Goal: Task Accomplishment & Management: Use online tool/utility

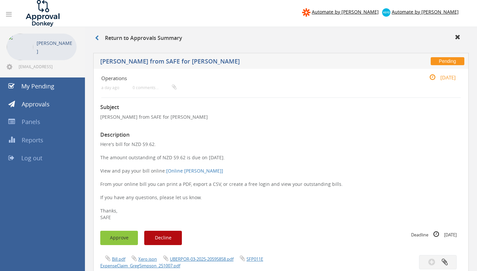
click at [126, 240] on button "Approve" at bounding box center [119, 238] width 38 height 14
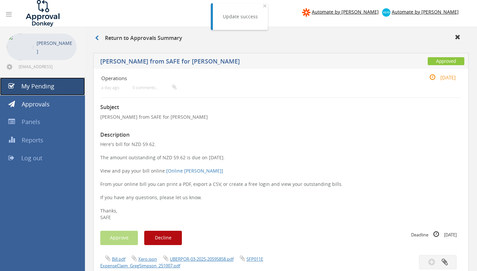
click at [63, 89] on link "My Pending" at bounding box center [42, 87] width 85 height 18
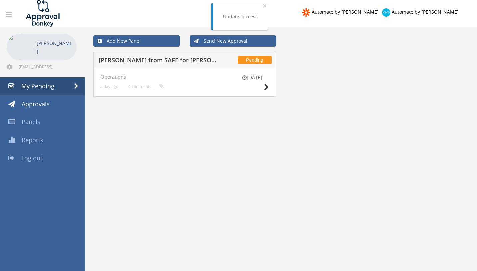
click at [263, 88] on div "[DATE]" at bounding box center [252, 83] width 33 height 19
click at [266, 88] on icon at bounding box center [266, 87] width 5 height 7
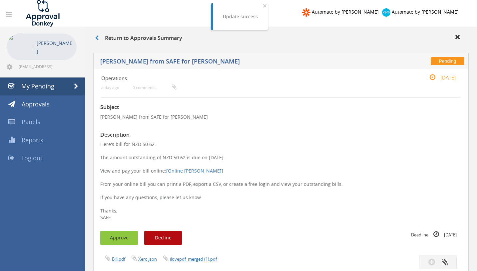
click at [123, 234] on button "Approve" at bounding box center [119, 238] width 38 height 14
